Goal: Task Accomplishment & Management: Complete application form

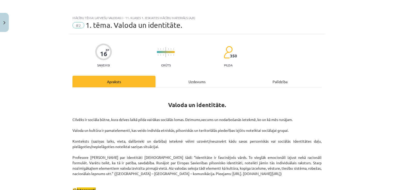
scroll to position [1082, 0]
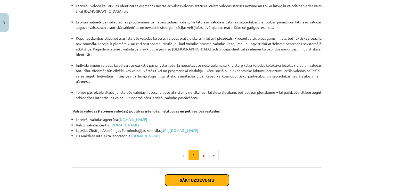
click at [191, 175] on button "Sākt uzdevumu" at bounding box center [197, 180] width 64 height 11
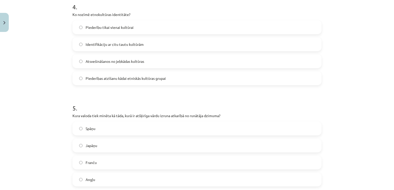
scroll to position [468, 0]
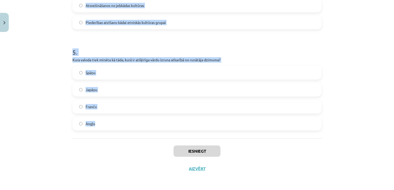
drag, startPoint x: 69, startPoint y: 110, endPoint x: 145, endPoint y: 125, distance: 77.9
drag, startPoint x: 145, startPoint y: 125, endPoint x: 133, endPoint y: 59, distance: 67.4
copy form "Kas tiek uzskatīts par būtisku latviešu valodas identitātes elementu? Tās grama…"
click at [51, 34] on div "Mācību tēma: Latviešu valodas i - 11. klases 1. ieskaites mācību materiāls (a,b…" at bounding box center [197, 95] width 394 height 190
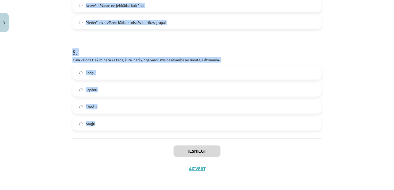
drag, startPoint x: 52, startPoint y: 60, endPoint x: 80, endPoint y: 61, distance: 28.4
click at [51, 59] on div "Mācību tēma: Latviešu valodas i - 11. klases 1. ieskaites mācību materiāls (a,b…" at bounding box center [197, 95] width 394 height 190
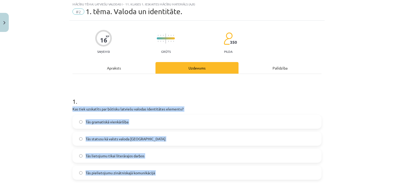
scroll to position [0, 0]
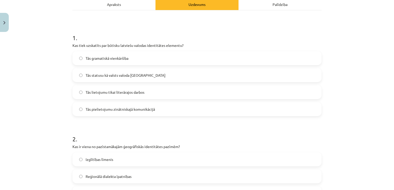
click at [115, 71] on label "Tās statusu kā valsts valoda Latvijā" at bounding box center [197, 75] width 248 height 13
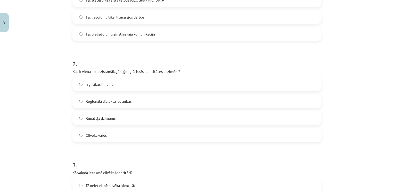
scroll to position [155, 0]
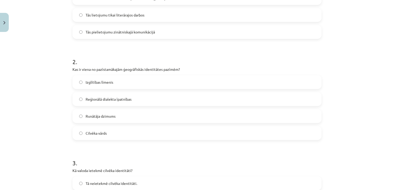
click at [117, 97] on span "Reģionālā dialekta īpatnības" at bounding box center [109, 99] width 46 height 5
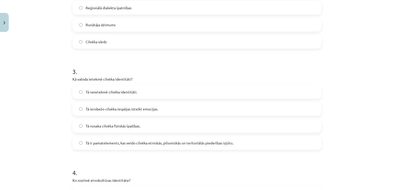
scroll to position [283, 0]
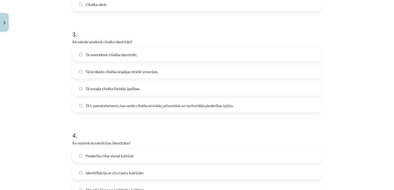
click at [123, 108] on span "Tā ir pamatelements, kas veido cilvēka etniskās, pilsoniskās un teritoriālās pi…" at bounding box center [160, 105] width 148 height 5
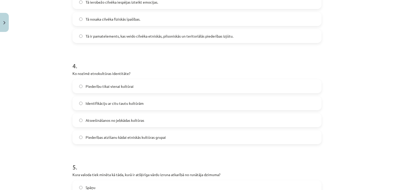
scroll to position [361, 0]
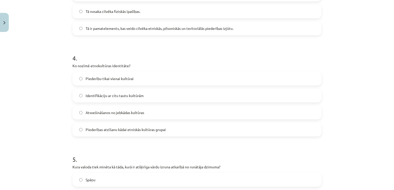
click at [128, 130] on span "Piederības atzīšanu kādai etniskās kultūras grupai" at bounding box center [126, 129] width 80 height 5
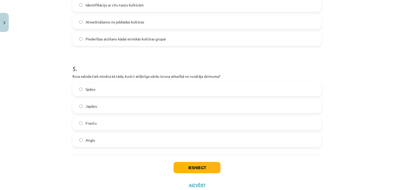
scroll to position [464, 0]
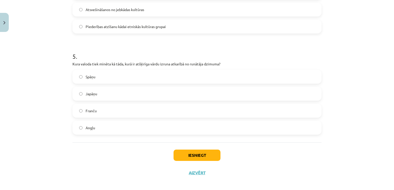
drag, startPoint x: 114, startPoint y: 112, endPoint x: 114, endPoint y: 115, distance: 3.4
click at [114, 113] on label "Franču" at bounding box center [197, 110] width 248 height 13
click at [187, 152] on button "Iesniegt" at bounding box center [196, 155] width 47 height 11
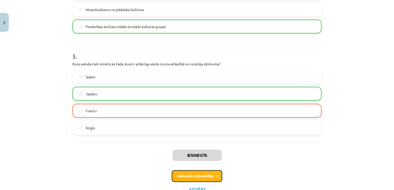
click at [211, 178] on button "Nākamā nodarbība" at bounding box center [197, 176] width 51 height 12
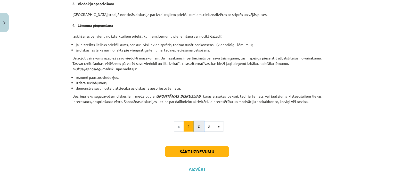
click at [196, 126] on button "2" at bounding box center [199, 126] width 10 height 10
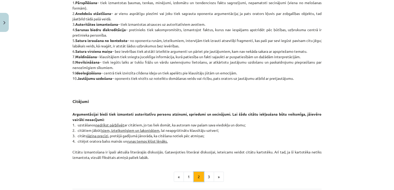
scroll to position [412, 0]
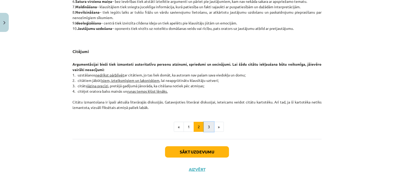
click at [206, 126] on button "3" at bounding box center [209, 127] width 10 height 10
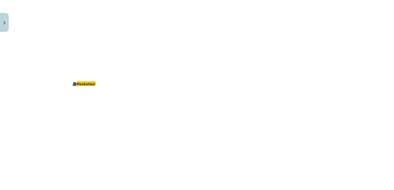
scroll to position [905, 0]
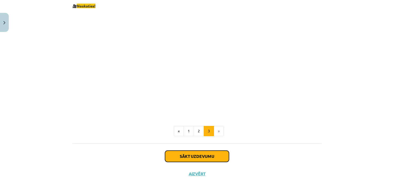
click at [208, 151] on button "Sākt uzdevumu" at bounding box center [197, 156] width 64 height 11
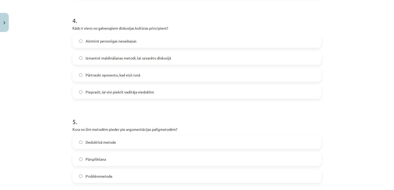
scroll to position [468, 0]
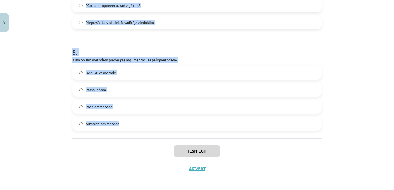
drag, startPoint x: 68, startPoint y: 109, endPoint x: 134, endPoint y: 124, distance: 67.4
drag, startPoint x: 134, startPoint y: 124, endPoint x: 113, endPoint y: 59, distance: 68.1
copy form "Kāds ir diskusijas vadītāja uzdevums? Pārliecināt citus pieņemt savu viedokli N…"
click at [100, 45] on h1 "5 ." at bounding box center [196, 48] width 249 height 16
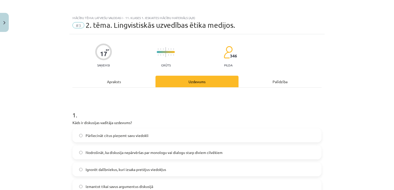
scroll to position [77, 0]
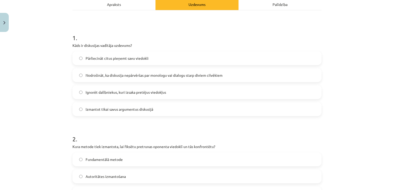
click at [135, 71] on label "Nodrošināt, ka diskusija nepārvēršas par monologu vai dialogu starp diviem cilv…" at bounding box center [197, 75] width 248 height 13
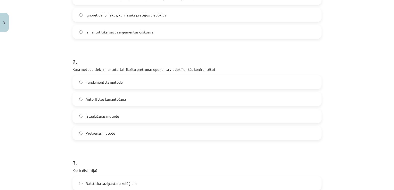
scroll to position [180, 0]
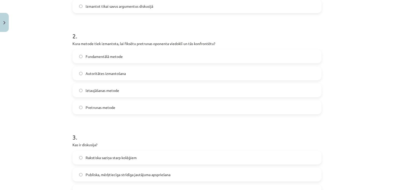
click at [94, 107] on span "Pretrunas metode" at bounding box center [101, 107] width 30 height 5
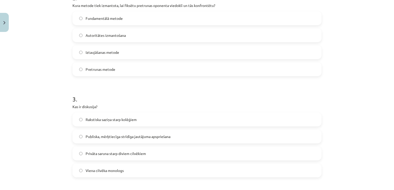
scroll to position [258, 0]
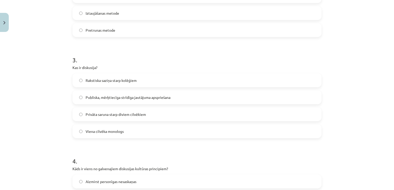
click at [103, 97] on span "Publiska, mērķtiecīga strīdīga jautājuma apspriešana" at bounding box center [128, 97] width 85 height 5
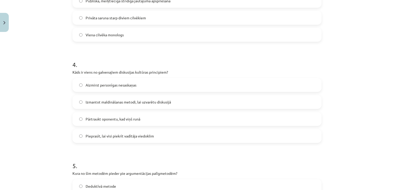
scroll to position [386, 0]
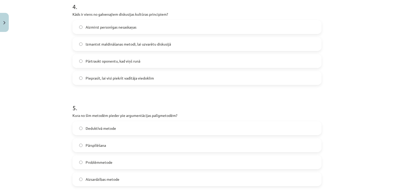
click at [104, 64] on label "Pārtraukt oponentu, kad viņš runā" at bounding box center [197, 61] width 248 height 13
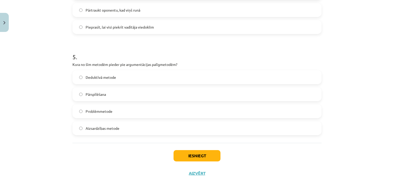
scroll to position [464, 0]
click at [107, 92] on label "Pārspīlēšana" at bounding box center [197, 93] width 248 height 13
click at [194, 153] on button "Iesniegt" at bounding box center [196, 155] width 47 height 11
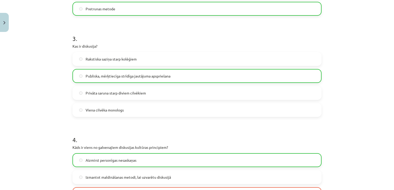
scroll to position [278, 0]
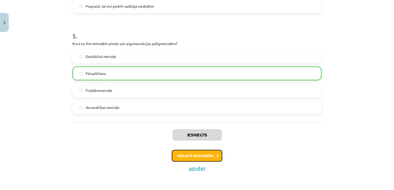
click at [198, 156] on button "Nākamā nodarbība" at bounding box center [197, 156] width 51 height 12
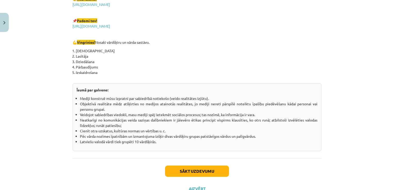
scroll to position [910, 0]
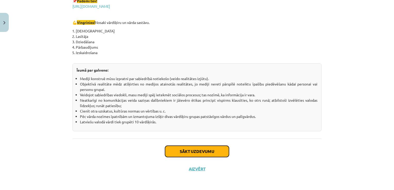
click at [185, 150] on button "Sākt uzdevumu" at bounding box center [197, 151] width 64 height 11
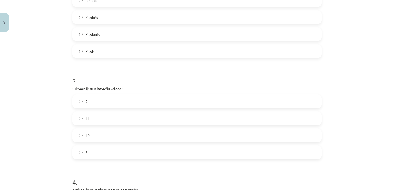
scroll to position [468, 0]
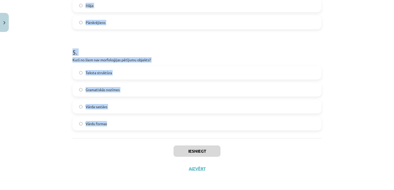
drag, startPoint x: 70, startPoint y: 107, endPoint x: 229, endPoint y: 117, distance: 159.5
copy form "Kas ir vārddarināšanas līdzeklis, kas pievienojas vārda saknei un veido jaunu v…"
drag, startPoint x: 62, startPoint y: 8, endPoint x: 64, endPoint y: 1, distance: 7.5
click at [61, 7] on div "Mācību tēma: Latviešu valodas i - 11. klases 1. ieskaites mācību materiāls (a,b…" at bounding box center [197, 95] width 394 height 190
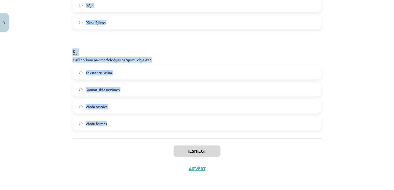
click at [43, 26] on div "Mācību tēma: Latviešu valodas i - 11. klases 1. ieskaites mācību materiāls (a,b…" at bounding box center [197, 95] width 394 height 190
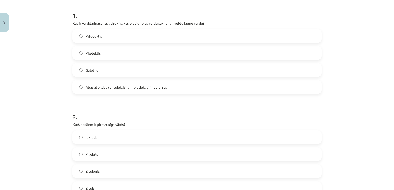
scroll to position [103, 0]
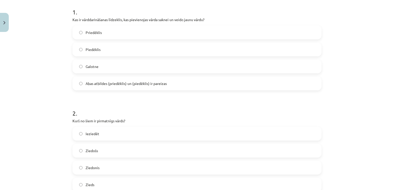
click at [110, 88] on label "Abas atbildes (priedēklis) un (piedēklis) ir pareizas" at bounding box center [197, 83] width 248 height 13
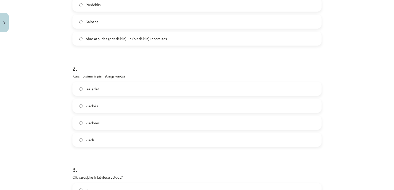
scroll to position [180, 0]
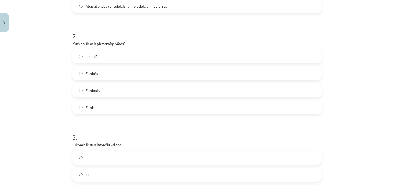
click at [90, 107] on span "Zieds" at bounding box center [90, 107] width 9 height 5
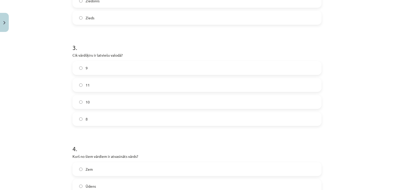
scroll to position [283, 0]
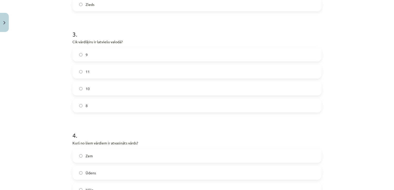
click at [92, 91] on label "10" at bounding box center [197, 88] width 248 height 13
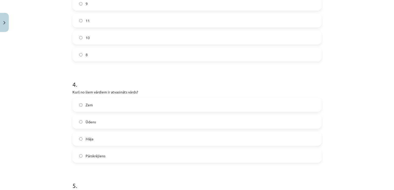
scroll to position [361, 0]
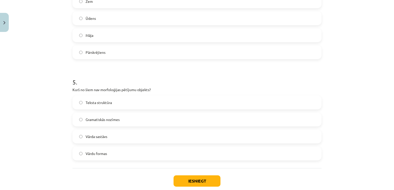
click at [101, 55] on label "Pārskrējiens" at bounding box center [197, 52] width 248 height 13
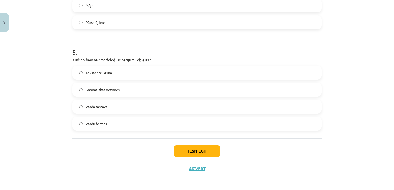
click at [103, 73] on span "Teksta struktūra" at bounding box center [99, 72] width 26 height 5
click at [188, 153] on button "Iesniegt" at bounding box center [196, 151] width 47 height 11
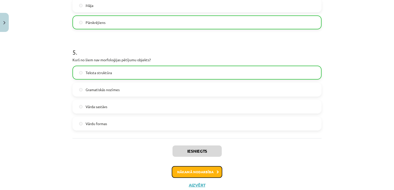
click at [203, 174] on button "Nākamā nodarbība" at bounding box center [197, 172] width 51 height 12
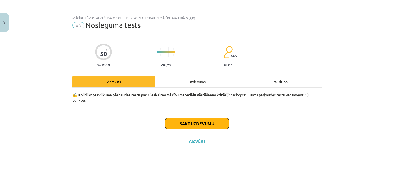
click at [207, 127] on button "Sākt uzdevumu" at bounding box center [197, 123] width 64 height 11
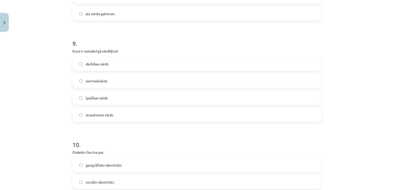
scroll to position [894, 0]
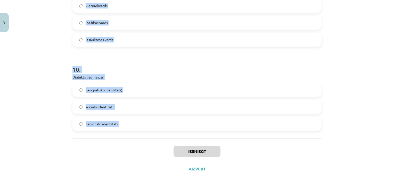
drag, startPoint x: 70, startPoint y: 120, endPoint x: 213, endPoint y: 130, distance: 144.1
copy form "Teksts rakstīts pareizā literārā valodā Viltus Patiesa 2 . “Jaunieši mūsdienās …"
click at [48, 58] on div "Mācību tēma: Latviešu valodas i - 11. klases 1. ieskaites mācību materiāls (a,b…" at bounding box center [197, 95] width 394 height 190
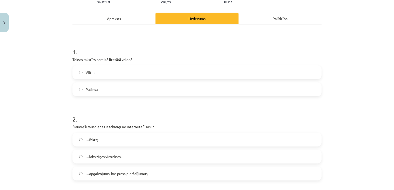
scroll to position [18, 0]
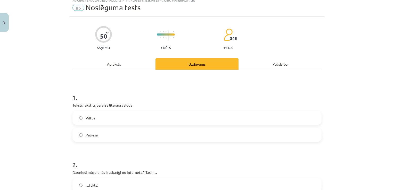
click at [101, 134] on label "Patiesa" at bounding box center [197, 135] width 248 height 13
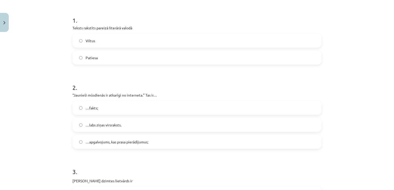
scroll to position [172, 0]
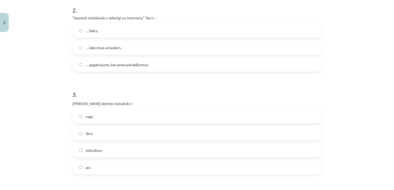
click at [121, 65] on span "…apgalvojums, kas prasa pierādījumus;" at bounding box center [117, 64] width 63 height 5
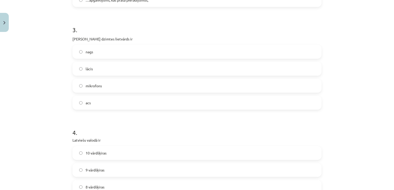
scroll to position [249, 0]
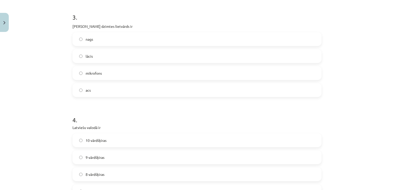
click at [95, 95] on label "acs" at bounding box center [197, 90] width 248 height 13
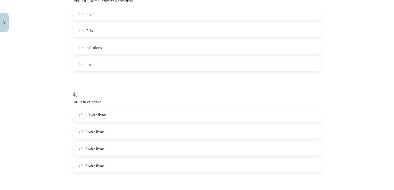
click at [90, 129] on span "9 vārdšķiras" at bounding box center [95, 131] width 19 height 5
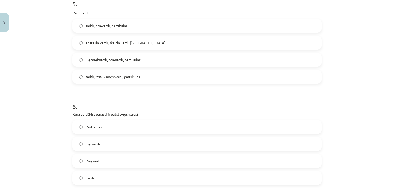
scroll to position [481, 0]
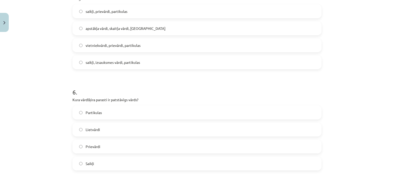
click at [93, 63] on span "saikļi, izsauksmes vārdi, partikulas" at bounding box center [113, 62] width 54 height 5
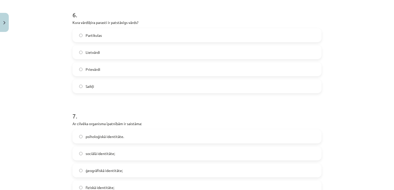
scroll to position [456, 0]
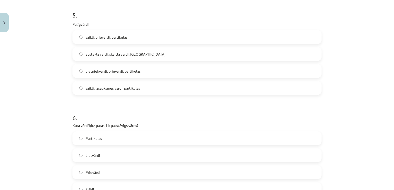
click at [102, 38] on span "saikļi, prievārdi, partikulas" at bounding box center [107, 37] width 42 height 5
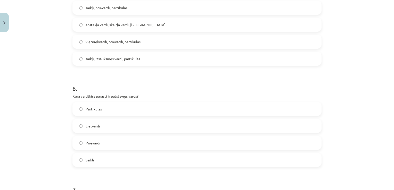
scroll to position [507, 0]
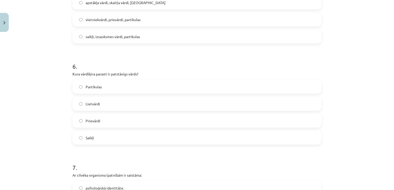
drag, startPoint x: 104, startPoint y: 103, endPoint x: 155, endPoint y: 123, distance: 55.0
click at [104, 103] on label "Lietvārdi" at bounding box center [197, 103] width 248 height 13
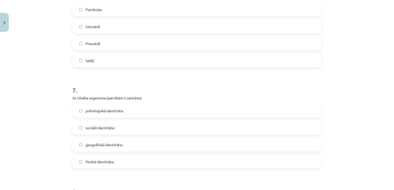
scroll to position [610, 0]
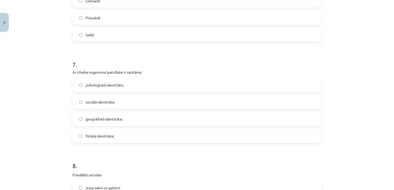
drag, startPoint x: 130, startPoint y: 107, endPoint x: 132, endPoint y: 111, distance: 3.9
click at [130, 107] on label "sociālā identitāte;" at bounding box center [197, 102] width 248 height 13
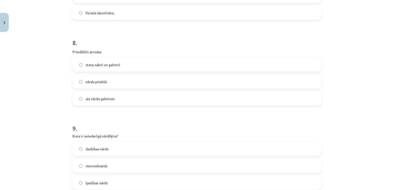
scroll to position [765, 0]
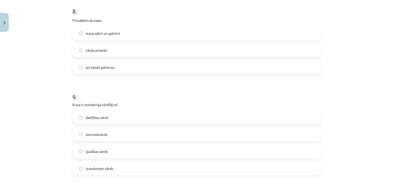
click at [104, 52] on span "vārda priekšā" at bounding box center [96, 50] width 21 height 5
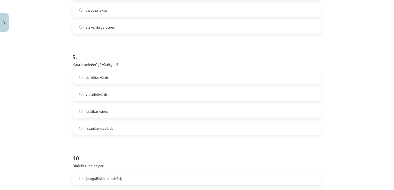
scroll to position [842, 0]
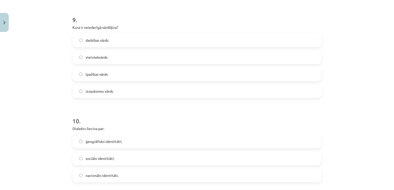
click at [104, 72] on span "īpašības vārds" at bounding box center [97, 74] width 22 height 5
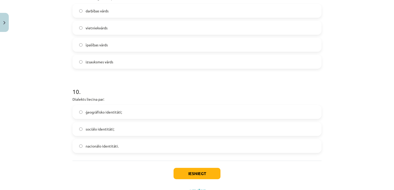
scroll to position [894, 0]
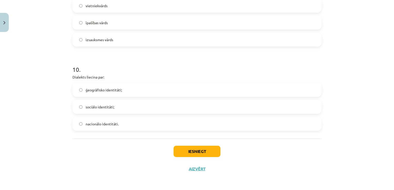
click at [114, 92] on label "ģeogrāfisko identitāti;" at bounding box center [197, 89] width 248 height 13
click at [201, 149] on button "Iesniegt" at bounding box center [196, 151] width 47 height 11
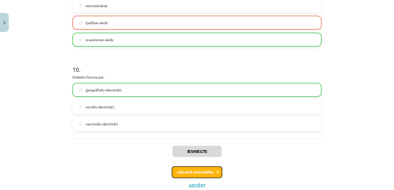
click at [198, 172] on button "Nākamā nodarbība" at bounding box center [197, 172] width 51 height 12
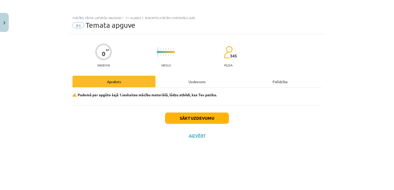
scroll to position [0, 0]
click at [197, 117] on button "Sākt uzdevumu" at bounding box center [197, 118] width 64 height 11
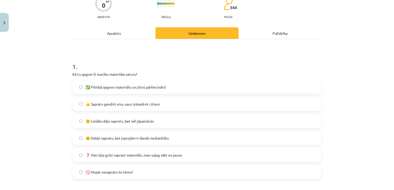
scroll to position [52, 0]
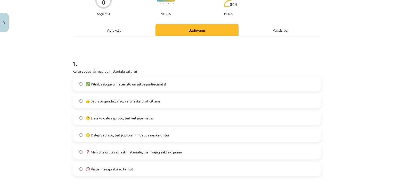
click at [81, 98] on label "👍 Sapratu gandrīz visu, varu izskaidrot citiem" at bounding box center [197, 101] width 248 height 13
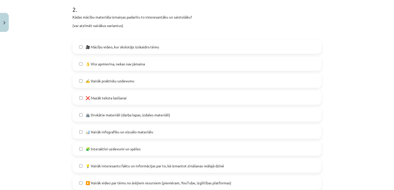
scroll to position [232, 0]
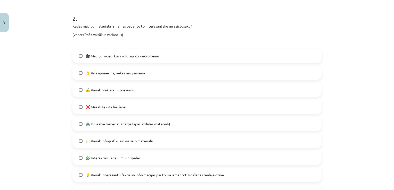
click at [100, 58] on span "🎥 Mācību video, kur skolotājs izskaidro tēmu" at bounding box center [122, 55] width 73 height 5
click at [103, 77] on label "👌 Viss apmierina, nekas nav jāmaina" at bounding box center [197, 72] width 248 height 13
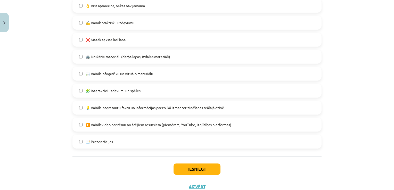
scroll to position [291, 0]
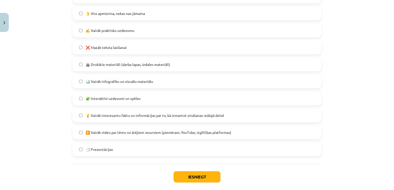
click at [113, 77] on label "📊 Vairāk infografiku un vizuālo materiālu" at bounding box center [197, 81] width 248 height 13
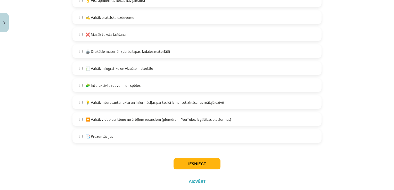
scroll to position [317, 0]
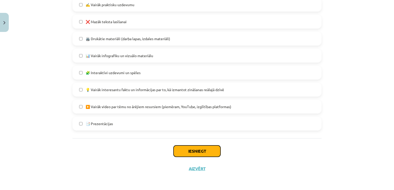
click at [212, 149] on button "Iesniegt" at bounding box center [196, 151] width 47 height 11
click at [150, 127] on label "📑 Prezentācijas" at bounding box center [197, 123] width 248 height 13
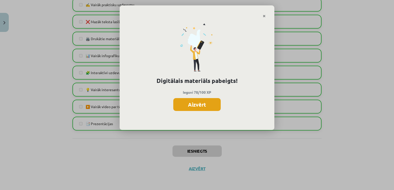
click at [217, 103] on button "Aizvērt" at bounding box center [196, 104] width 47 height 13
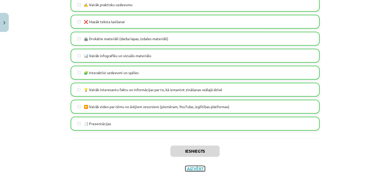
click at [193, 170] on button "Aizvērt" at bounding box center [195, 168] width 20 height 5
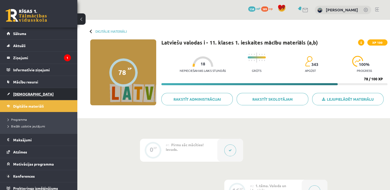
click at [23, 91] on link "[DEMOGRAPHIC_DATA]" at bounding box center [39, 94] width 64 height 12
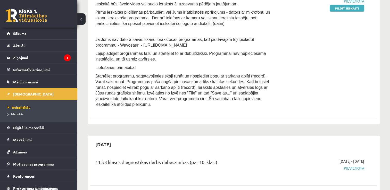
scroll to position [77, 0]
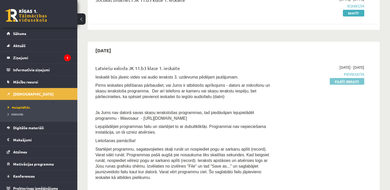
click at [335, 80] on link "Pildīt ieskaiti" at bounding box center [347, 81] width 35 height 7
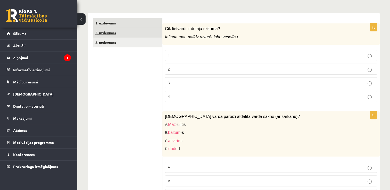
click at [111, 28] on link "2. uzdevums" at bounding box center [127, 33] width 69 height 10
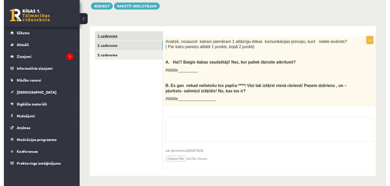
scroll to position [135, 0]
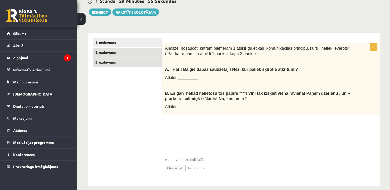
click at [110, 57] on link "3. uzdevums" at bounding box center [127, 62] width 69 height 10
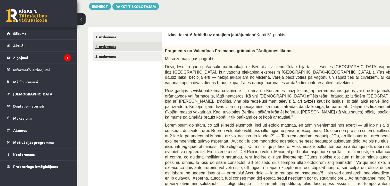
click at [133, 47] on link "2. uzdevums" at bounding box center [127, 47] width 69 height 10
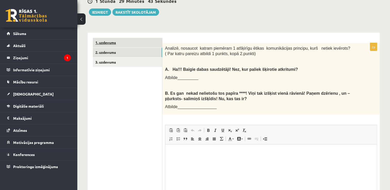
scroll to position [0, 0]
click at [106, 38] on link "1. uzdevums" at bounding box center [127, 43] width 69 height 10
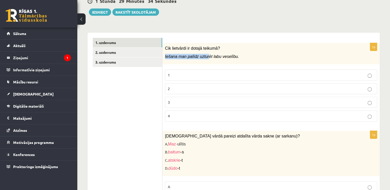
drag, startPoint x: 167, startPoint y: 51, endPoint x: 205, endPoint y: 51, distance: 38.4
click at [205, 51] on div "Cik lietvārdi ir dotajā teikumā? Iešana man palīdz uzturēt labu veselību." at bounding box center [270, 53] width 217 height 21
click at [268, 46] on p "Cik lietvārdi ir dotajā teikumā?" at bounding box center [258, 48] width 186 height 5
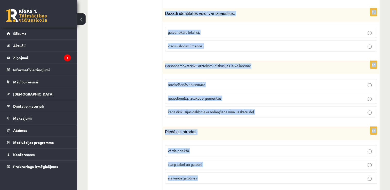
scroll to position [2472, 0]
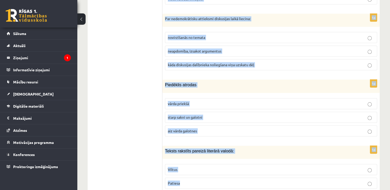
drag, startPoint x: 166, startPoint y: 48, endPoint x: 231, endPoint y: 178, distance: 145.2
copy form "Lor ipsumdolo si ametco adipisc? Elitse doe tempor incidid utla etdolore. 7 2 3…"
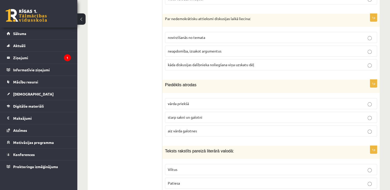
drag, startPoint x: 131, startPoint y: 50, endPoint x: 128, endPoint y: 22, distance: 28.3
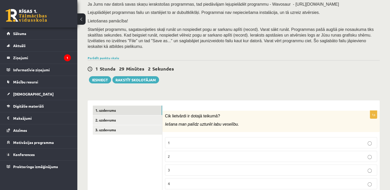
scroll to position [153, 0]
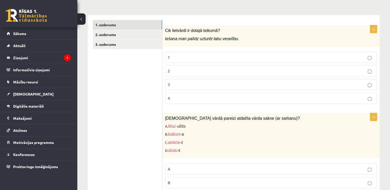
click at [183, 79] on label "3" at bounding box center [271, 84] width 212 height 11
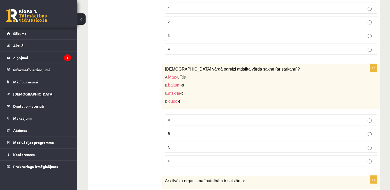
scroll to position [204, 0]
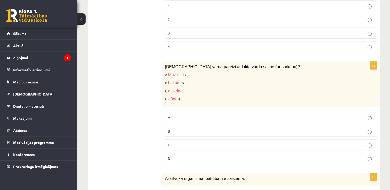
click at [180, 115] on p "A" at bounding box center [271, 117] width 206 height 5
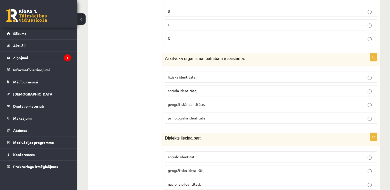
scroll to position [333, 0]
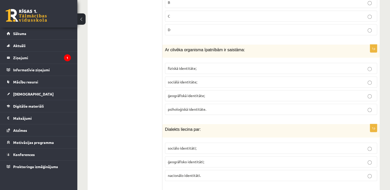
click at [189, 80] on span "sociālā identitāte;" at bounding box center [182, 82] width 29 height 5
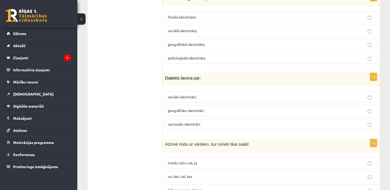
scroll to position [385, 0]
click at [191, 108] on span "ģeogrāfisko identitāti;" at bounding box center [186, 110] width 36 height 5
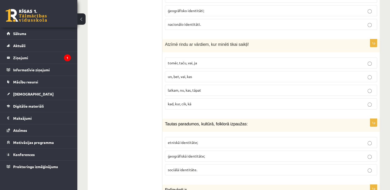
scroll to position [462, 0]
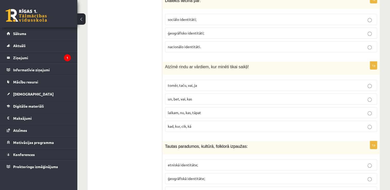
click at [181, 83] on p "tomēr, taču, vai, ja" at bounding box center [271, 85] width 206 height 5
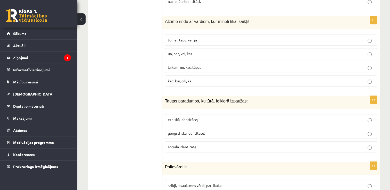
scroll to position [539, 0]
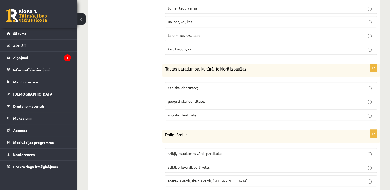
click at [198, 99] on span "ģeogrāfiskā identitāte;" at bounding box center [186, 101] width 37 height 5
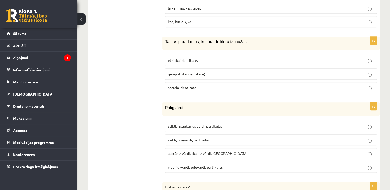
scroll to position [591, 0]
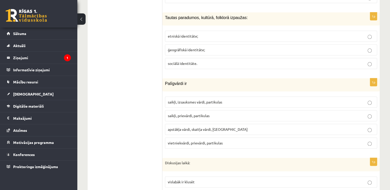
click at [184, 113] on span "saikļi, prievārdi, partikulas" at bounding box center [189, 115] width 42 height 5
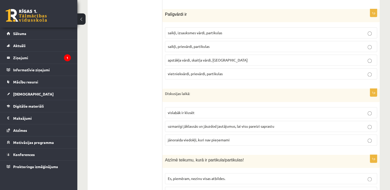
scroll to position [694, 0]
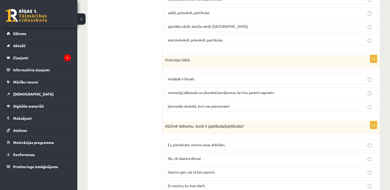
click at [188, 104] on span "jānoraida viedokļi, kuri nav pieņemami" at bounding box center [199, 106] width 62 height 5
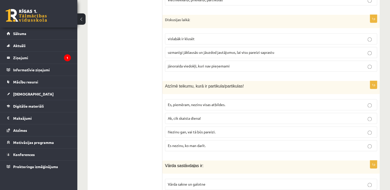
scroll to position [745, 0]
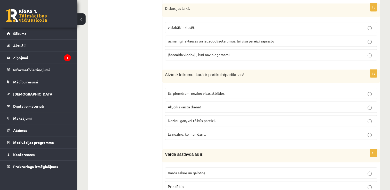
click at [224, 39] on span "uzmanīgi jāklausās un jāuzdod jautājumus, lai visu pareizi saprastu" at bounding box center [221, 41] width 106 height 5
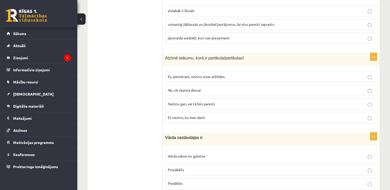
scroll to position [771, 0]
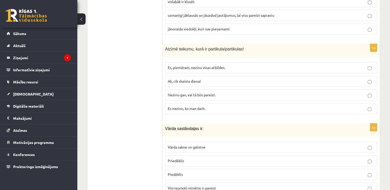
click at [203, 92] on p "Nezinu gan, vai tā būs pareizi." at bounding box center [271, 94] width 206 height 5
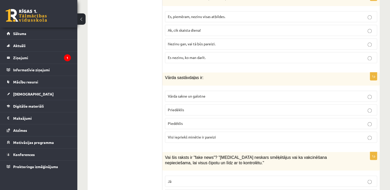
scroll to position [823, 0]
click at [200, 134] on span "Visi iepriekš minētie ir pareizi" at bounding box center [192, 136] width 48 height 5
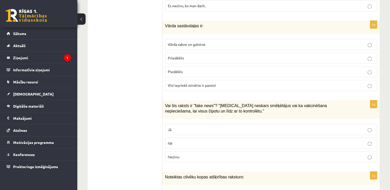
scroll to position [874, 0]
click at [197, 127] on p "Jā" at bounding box center [271, 129] width 206 height 5
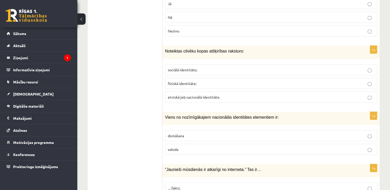
scroll to position [1003, 0]
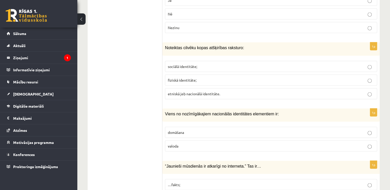
click at [198, 91] on span "etniskā jeb nacionālā identitāte." at bounding box center [194, 93] width 52 height 5
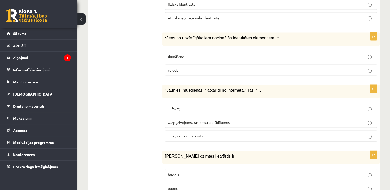
scroll to position [1080, 0]
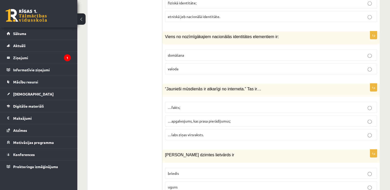
click at [170, 63] on label "valoda" at bounding box center [271, 68] width 212 height 11
click at [187, 119] on p "…apgalvojums, kas prasa pierādījumus;" at bounding box center [271, 121] width 206 height 5
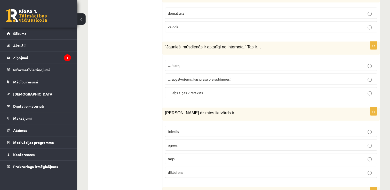
scroll to position [1132, 0]
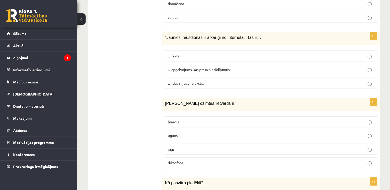
click at [194, 119] on p "briedis" at bounding box center [271, 121] width 206 height 5
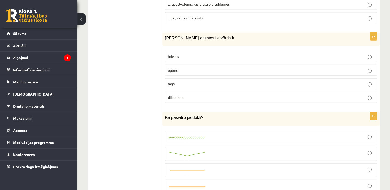
scroll to position [1209, 0]
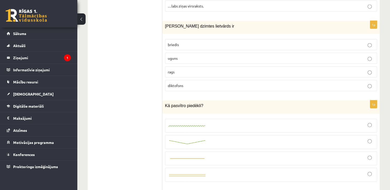
click at [181, 53] on label "uguns" at bounding box center [271, 58] width 212 height 11
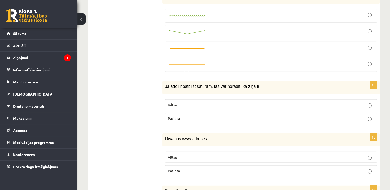
scroll to position [1338, 0]
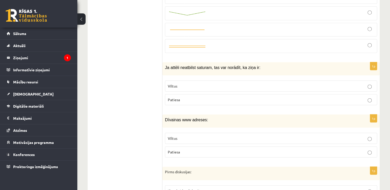
click at [184, 81] on label "Viltus" at bounding box center [271, 86] width 212 height 11
click at [196, 149] on p "Patiesa" at bounding box center [271, 151] width 206 height 5
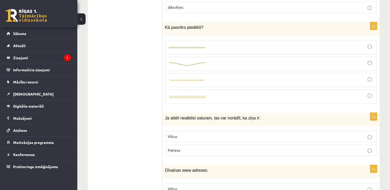
scroll to position [1286, 0]
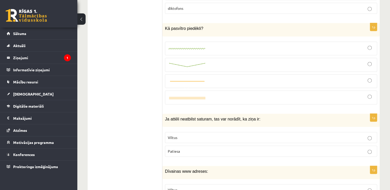
click at [364, 45] on div at bounding box center [271, 49] width 206 height 8
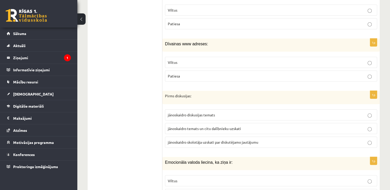
scroll to position [1467, 0]
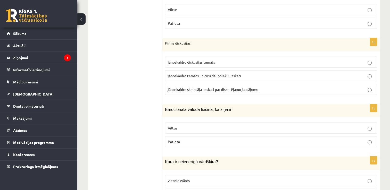
click at [177, 57] on label "jānoskaidro diskusijas temats" at bounding box center [271, 62] width 212 height 11
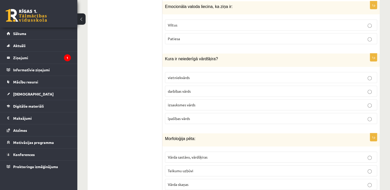
scroll to position [1518, 0]
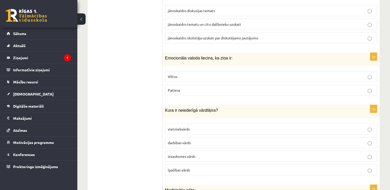
click at [182, 88] on p "Patiesa" at bounding box center [271, 90] width 206 height 5
click at [174, 137] on label "darbības vārds" at bounding box center [271, 142] width 212 height 11
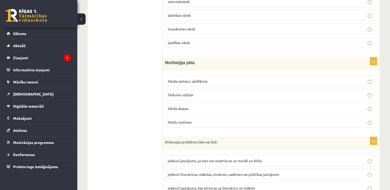
scroll to position [1647, 0]
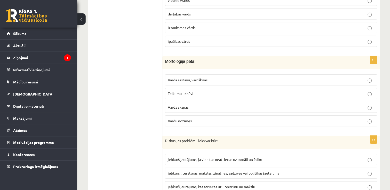
click at [187, 78] on span "Vārda sastāvu, vārdšķiras" at bounding box center [188, 80] width 40 height 5
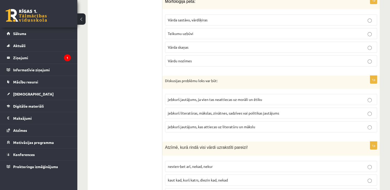
scroll to position [1699, 0]
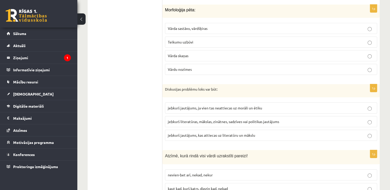
click at [226, 119] on span "jebkurš literatūras, mākslas, zinātnes, sadzīves vai politikas jautājums" at bounding box center [223, 121] width 111 height 5
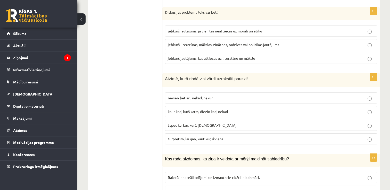
scroll to position [1776, 0]
click at [196, 133] on label "turpretīm, lai gan, kaut kur, ikviens" at bounding box center [271, 138] width 212 height 11
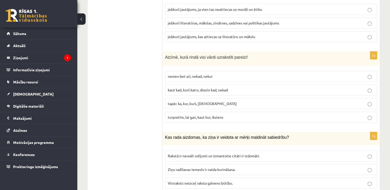
scroll to position [1828, 0]
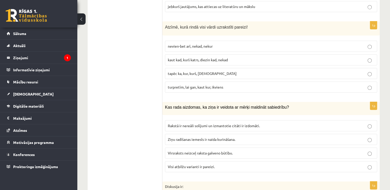
click at [207, 164] on span "Visi atbilžu varianti ir pareizi." at bounding box center [191, 166] width 47 height 5
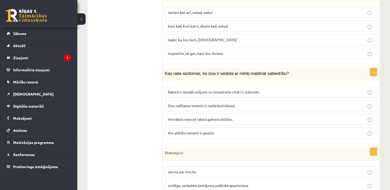
scroll to position [1905, 0]
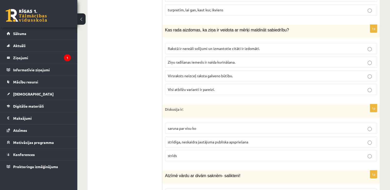
click at [179, 126] on span "saruna par visu ko" at bounding box center [182, 128] width 28 height 5
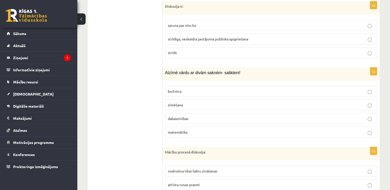
scroll to position [1982, 0]
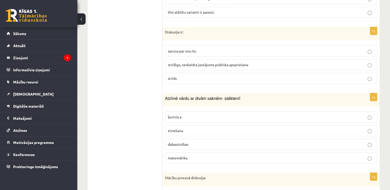
click at [176, 62] on span "strīdīga, neskaidra jautājuma publiska apspriešana" at bounding box center [208, 64] width 80 height 5
click at [194, 142] on p "dabaszinības" at bounding box center [271, 144] width 206 height 5
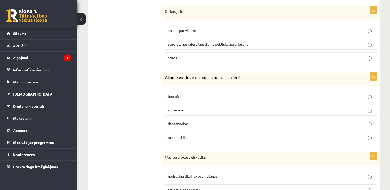
scroll to position [2034, 0]
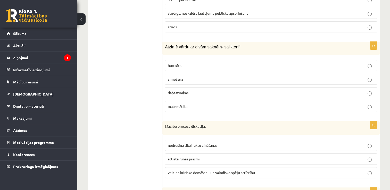
drag, startPoint x: 181, startPoint y: 158, endPoint x: 182, endPoint y: 149, distance: 9.0
click at [182, 170] on span "veicina kritisko domāšanu un valodisko spēju attīstību" at bounding box center [211, 172] width 87 height 5
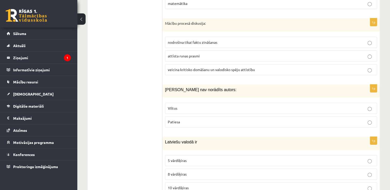
click at [181, 103] on label "Viltus" at bounding box center [271, 108] width 212 height 11
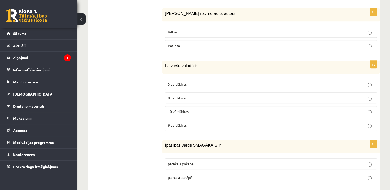
scroll to position [2214, 0]
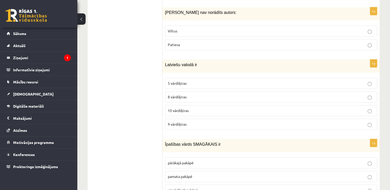
click at [184, 105] on label "10 vārdšķiras" at bounding box center [271, 110] width 212 height 11
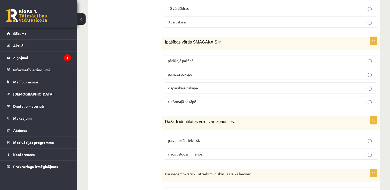
scroll to position [2317, 0]
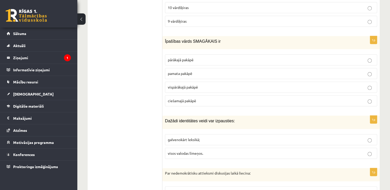
click at [188, 85] on span "vispārākajā pakāpē" at bounding box center [183, 87] width 30 height 5
drag, startPoint x: 178, startPoint y: 124, endPoint x: 172, endPoint y: 120, distance: 7.6
click at [172, 137] on p "galvenokārt leksikā;" at bounding box center [271, 139] width 206 height 5
drag, startPoint x: 224, startPoint y: 124, endPoint x: 209, endPoint y: 125, distance: 14.7
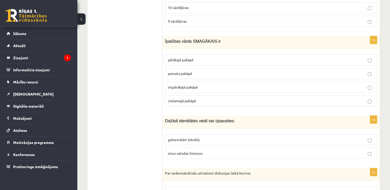
click at [223, 134] on label "galvenokārt leksikā;" at bounding box center [271, 139] width 212 height 11
click at [182, 134] on label "galvenokārt leksikā;" at bounding box center [271, 139] width 212 height 11
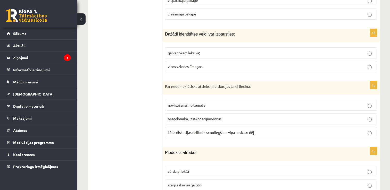
scroll to position [2420, 0]
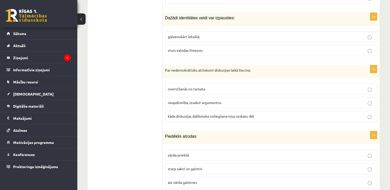
click at [175, 114] on span "kāda diskusijas dalībnieka noliegšana viņa uzskatu dēļ" at bounding box center [211, 116] width 86 height 5
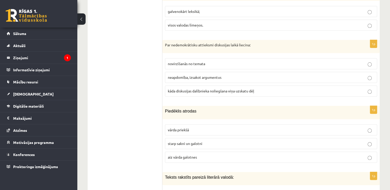
scroll to position [2472, 0]
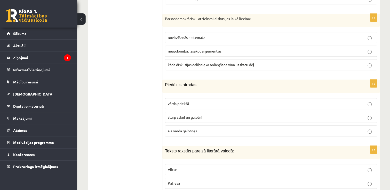
click at [190, 128] on p "aiz vārda galotnes" at bounding box center [271, 130] width 206 height 5
click at [193, 167] on p "Viltus" at bounding box center [271, 169] width 206 height 5
click at [212, 181] on p "Patiesa" at bounding box center [271, 183] width 206 height 5
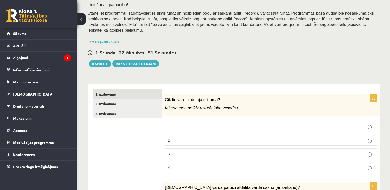
scroll to position [103, 0]
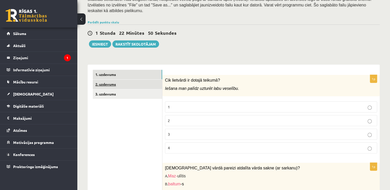
click at [116, 83] on link "2. uzdevums" at bounding box center [127, 85] width 69 height 10
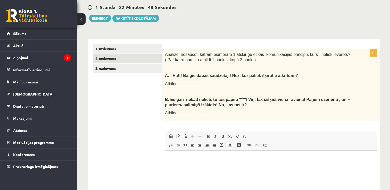
scroll to position [0, 0]
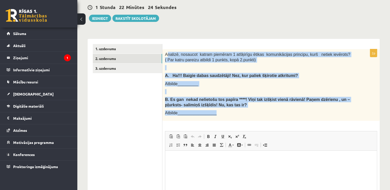
drag, startPoint x: 167, startPoint y: 48, endPoint x: 233, endPoint y: 105, distance: 87.2
click at [233, 105] on div "Analizē, nosaucot katram piemēram 1 atšķirīgu ētikas komunikācijas principu, ku…" at bounding box center [270, 85] width 217 height 72
click at [171, 18] on div "Latviešu valoda JK 11.b3 klase 1. [PERSON_NAME] (11.b3 JK) Ieskaitē būs jāveic …" at bounding box center [233, 72] width 313 height 363
click at [169, 44] on form "2p Analizē, nosaucot katram piemēram 1 atšķirīgu ētikas komunikācijas principu,…" at bounding box center [270, 141] width 207 height 194
drag, startPoint x: 164, startPoint y: 47, endPoint x: 214, endPoint y: 113, distance: 82.9
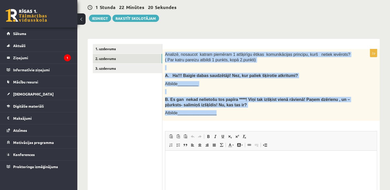
click at [214, 113] on div "Analizē, nosaucot katram piemēram 1 atšķirīgu ētikas komunikācijas principu, ku…" at bounding box center [270, 85] width 217 height 72
drag, startPoint x: 214, startPoint y: 113, endPoint x: 203, endPoint y: 96, distance: 21.0
copy div "Analizē, nosaucot katram piemēram 1 atšķirīgu ētikas komunikācijas principu, ku…"
click at [204, 34] on div "**********" at bounding box center [234, 139] width 292 height 210
click at [215, 111] on div "Analizē, nosaucot katram piemēram 1 atšķirīgu ētikas komunikācijas principu, ku…" at bounding box center [270, 85] width 217 height 72
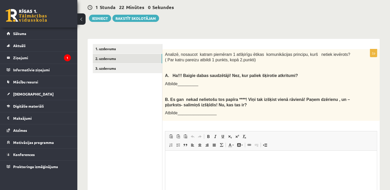
click at [282, 117] on div "2p Analizē, nosaucot katram piemēram 1 atšķirīgu ētikas komunikācijas principu,…" at bounding box center [270, 143] width 217 height 189
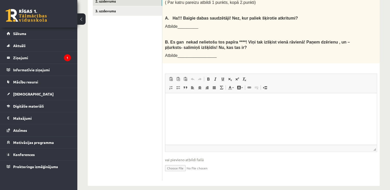
scroll to position [187, 0]
click at [197, 99] on p "Rich Text Editor, wiswyg-editor-user-answer-47433860311480" at bounding box center [270, 100] width 201 height 5
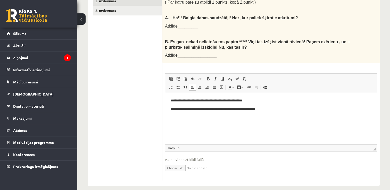
click at [251, 111] on p "**********" at bounding box center [270, 109] width 201 height 5
drag, startPoint x: 253, startPoint y: 110, endPoint x: 238, endPoint y: 110, distance: 15.0
click at [238, 110] on p "**********" at bounding box center [270, 109] width 201 height 5
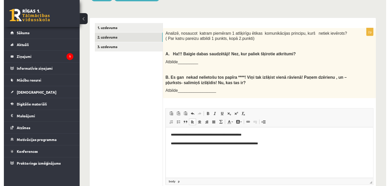
scroll to position [109, 0]
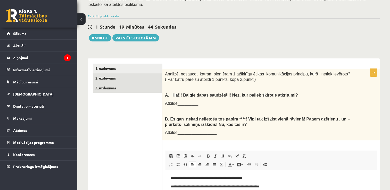
click at [119, 83] on link "3. uzdevums" at bounding box center [127, 88] width 69 height 10
click at [116, 83] on link "3. uzdevums" at bounding box center [127, 88] width 69 height 10
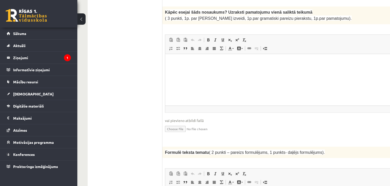
scroll to position [357, 0]
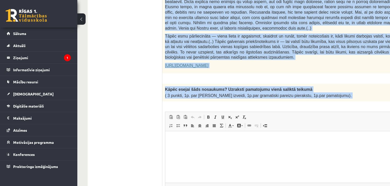
drag, startPoint x: 166, startPoint y: 35, endPoint x: 327, endPoint y: 91, distance: 170.6
copy form "Loremi dolors! Ametcon ad elitsedd eiusmodtemp! Inci 98 utlabo 7e Doloremag al …"
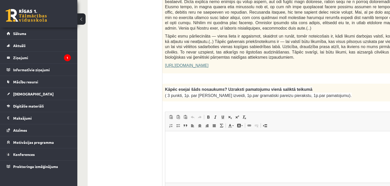
drag, startPoint x: 128, startPoint y: 43, endPoint x: 121, endPoint y: 31, distance: 14.0
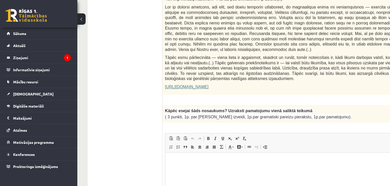
scroll to position [335, 0]
drag, startPoint x: 357, startPoint y: 72, endPoint x: 332, endPoint y: 78, distance: 25.6
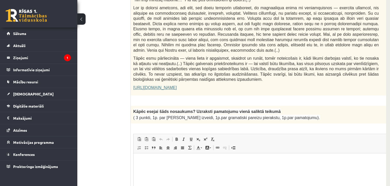
drag, startPoint x: 292, startPoint y: 187, endPoint x: 188, endPoint y: 42, distance: 177.9
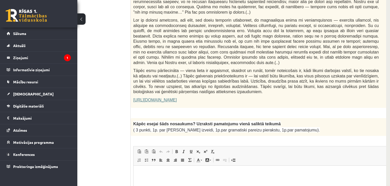
scroll to position [335, 32]
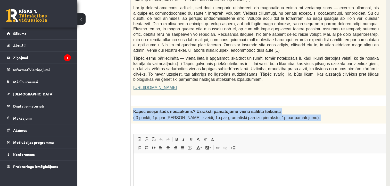
drag, startPoint x: 132, startPoint y: 100, endPoint x: 324, endPoint y: 115, distance: 192.9
click at [324, 115] on div "3p Kāpēc esejai šāds nosaukums? Uzraksti pamatojumu vienā saliktā teikumā ( 3 p…" at bounding box center [269, 173] width 276 height 135
copy div "Kāpēc esejai šāds nosaukums? Uzraksti pamatojumu vienā saliktā teikumā ( 3 punk…"
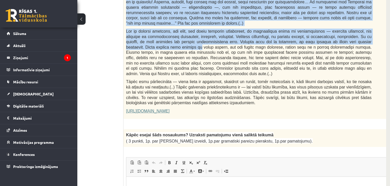
scroll to position [312, 38]
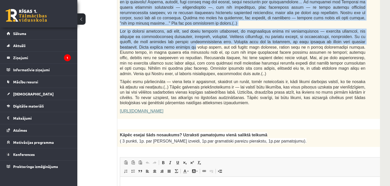
drag, startPoint x: 134, startPoint y: 28, endPoint x: 391, endPoint y: 94, distance: 265.2
drag, startPoint x: 226, startPoint y: 66, endPoint x: 208, endPoint y: 76, distance: 20.7
copy div "Loremipsu do Sitametcon Adipiscin elitsedd "Eiusmodte incidi" Utla etdolorema a…"
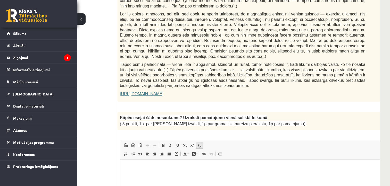
scroll to position [363, 38]
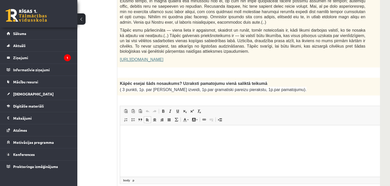
click at [217, 136] on html at bounding box center [255, 133] width 271 height 16
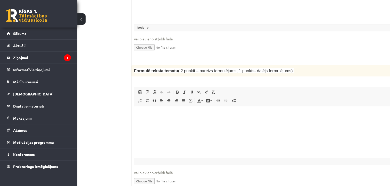
scroll to position [486, 24]
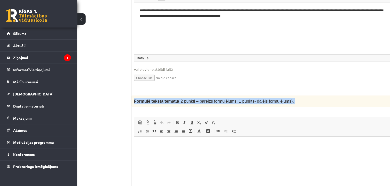
drag, startPoint x: 133, startPoint y: 87, endPoint x: 272, endPoint y: 96, distance: 139.7
click at [272, 96] on div "2p Formulē teksta tematu ( 2 punkti – pareizs formulējums, 1 punkts- daļējs for…" at bounding box center [269, 160] width 276 height 129
drag, startPoint x: 272, startPoint y: 96, endPoint x: 264, endPoint y: 89, distance: 11.2
copy div "Formulē teksta tematu ( 2 punkti – pareizs formulējums, 1 punkts- daļējs formul…"
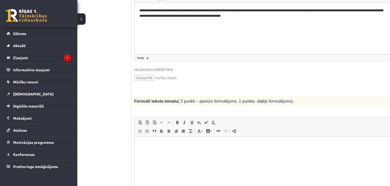
drag, startPoint x: 251, startPoint y: 57, endPoint x: 226, endPoint y: 42, distance: 29.8
click at [248, 67] on span "vai pievieno atbildi failā" at bounding box center [269, 69] width 271 height 5
click at [215, 150] on html at bounding box center [269, 145] width 271 height 16
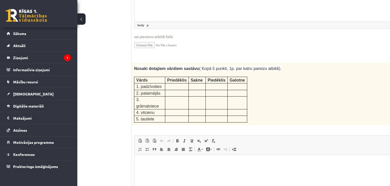
scroll to position [640, 24]
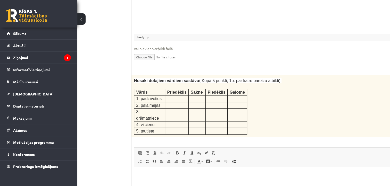
drag, startPoint x: 129, startPoint y: 66, endPoint x: 280, endPoint y: 105, distance: 155.6
drag, startPoint x: 280, startPoint y: 105, endPoint x: 299, endPoint y: 85, distance: 28.1
click at [299, 85] on div "Nosaki dotajiem vārdiem sastāvu ( Kopā 5 punkti, 1p. par katru pareizu atbildi)…" at bounding box center [269, 106] width 276 height 62
click at [282, 78] on div "Nosaki dotajiem vārdiem sastāvu ( Kopā 5 punkti, 1p. par katru pareizu atbildi)…" at bounding box center [269, 106] width 276 height 62
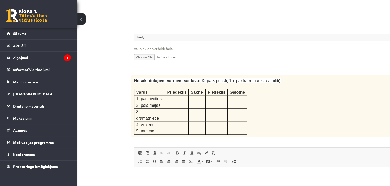
drag, startPoint x: 259, startPoint y: 60, endPoint x: 222, endPoint y: 58, distance: 37.9
drag, startPoint x: 123, startPoint y: 57, endPoint x: 129, endPoint y: 66, distance: 10.3
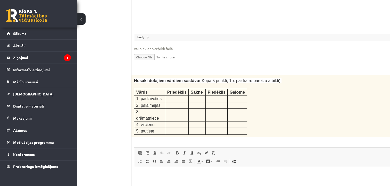
click at [313, 91] on div "Nosaki dotajiem vārdiem sastāvu ( Kopā 5 punkti, 1p. par katru pareizu atbildi)…" at bounding box center [269, 106] width 276 height 62
drag, startPoint x: 308, startPoint y: 92, endPoint x: 290, endPoint y: 82, distance: 20.8
click at [308, 88] on div "Nosaki dotajiem vārdiem sastāvu ( Kopā 5 punkti, 1p. par katru pareizu atbildi)…" at bounding box center [269, 106] width 276 height 62
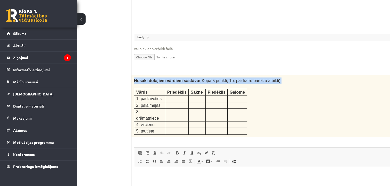
drag, startPoint x: 134, startPoint y: 64, endPoint x: 275, endPoint y: 64, distance: 141.7
click at [275, 75] on div "Nosaki dotajiem vārdiem sastāvu ( Kopā 5 punkti, 1p. par katru pareizu atbildi)…" at bounding box center [269, 106] width 276 height 62
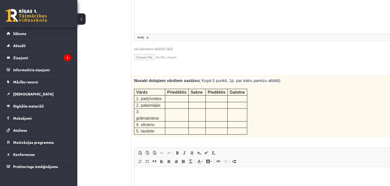
click at [136, 54] on div "**********" at bounding box center [269, 5] width 276 height 129
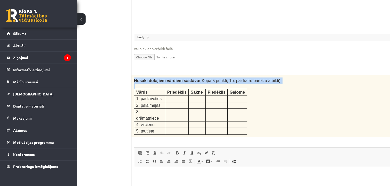
drag, startPoint x: 134, startPoint y: 67, endPoint x: 251, endPoint y: 103, distance: 122.6
click at [251, 103] on div "Nosaki dotajiem vārdiem sastāvu ( Kopā 5 punkti, 1p. par katru pareizu atbildi)…" at bounding box center [269, 106] width 276 height 62
copy div "Nosaki dotajiem vārdiem sastāvu ( Kopā 5 punkti, 1p. par katru pareizu atbildi)."
click at [305, 78] on p "Nosaki dotajiem vārdiem sastāvu ( Kopā 5 punkti, 1p. par katru pareizu atbildi)." at bounding box center [256, 81] width 245 height 6
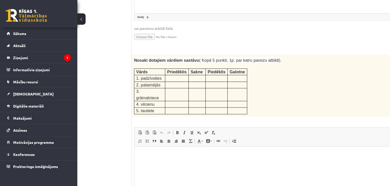
scroll to position [666, 24]
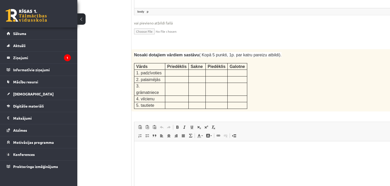
click at [158, 144] on html at bounding box center [269, 149] width 271 height 16
click at [154, 149] on p "**" at bounding box center [262, 148] width 247 height 5
click at [162, 166] on p "*********" at bounding box center [260, 166] width 243 height 5
click at [162, 158] on p "*****" at bounding box center [260, 157] width 243 height 5
click at [163, 161] on body "**********" at bounding box center [269, 179] width 260 height 66
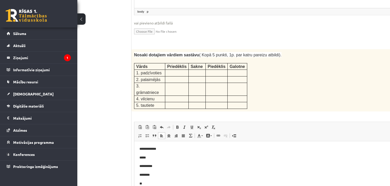
click at [163, 157] on p "*****" at bounding box center [260, 157] width 243 height 5
drag, startPoint x: 142, startPoint y: 148, endPoint x: 158, endPoint y: 173, distance: 29.5
click at [158, 173] on body "**********" at bounding box center [269, 179] width 260 height 66
click at [160, 153] on span "Copy" at bounding box center [162, 152] width 16 height 7
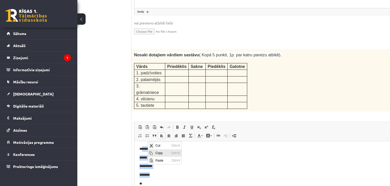
copy body "**********"
click at [194, 159] on p "**" at bounding box center [260, 158] width 243 height 5
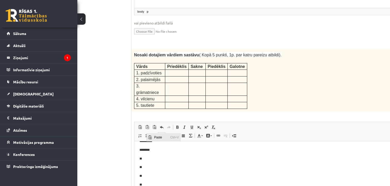
click at [156, 138] on span "Paste" at bounding box center [161, 136] width 16 height 7
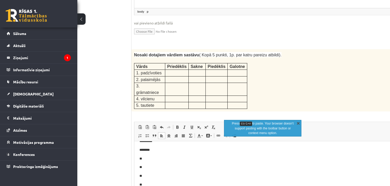
click at [298, 121] on link "X" at bounding box center [298, 123] width 5 height 5
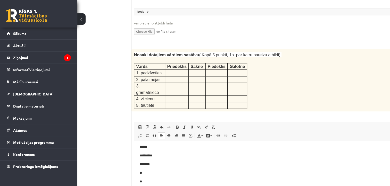
click at [160, 163] on body "**********" at bounding box center [269, 142] width 260 height 101
click at [142, 150] on p "**" at bounding box center [260, 149] width 243 height 5
click at [139, 165] on html "**********" at bounding box center [269, 170] width 271 height 111
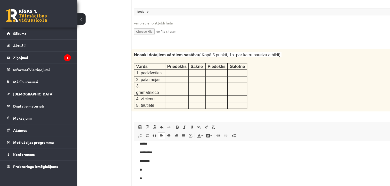
scroll to position [60, 0]
click at [142, 167] on p "**" at bounding box center [260, 167] width 243 height 5
click at [149, 147] on span "Paste" at bounding box center [157, 147] width 16 height 7
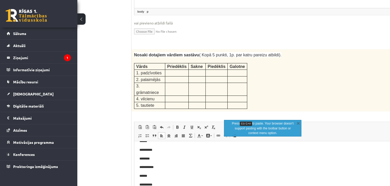
scroll to position [63, 0]
click at [139, 163] on html "**********" at bounding box center [269, 147] width 271 height 137
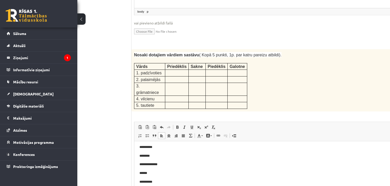
click at [139, 163] on html "**********" at bounding box center [269, 147] width 271 height 137
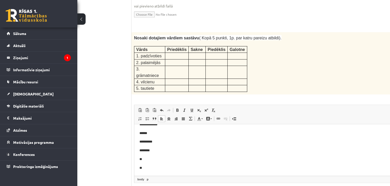
scroll to position [692, 24]
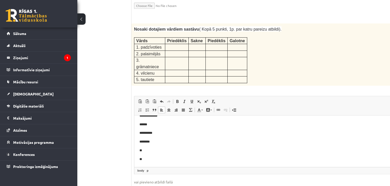
click at [146, 151] on p "**" at bounding box center [260, 150] width 243 height 5
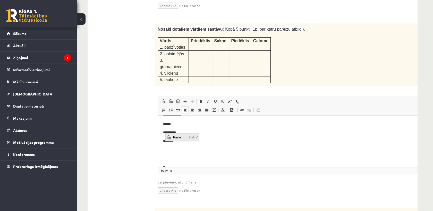
scroll to position [0, 7]
click at [169, 144] on body "**********" at bounding box center [293, 90] width 260 height 144
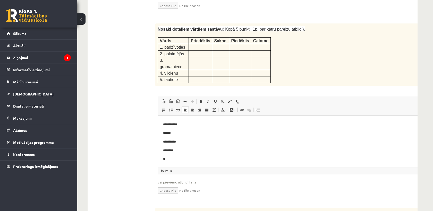
click at [162, 124] on html "**********" at bounding box center [293, 76] width 271 height 181
click at [170, 159] on p "**" at bounding box center [284, 158] width 242 height 5
click at [166, 130] on p "**" at bounding box center [284, 129] width 242 height 5
click at [162, 138] on html "**********" at bounding box center [293, 60] width 271 height 224
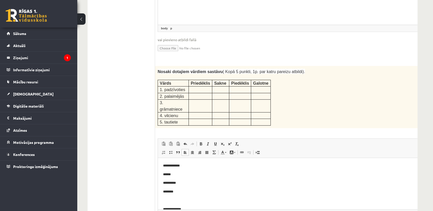
scroll to position [663, 0]
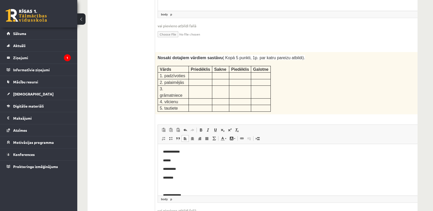
click at [187, 159] on p "******" at bounding box center [284, 160] width 242 height 5
click at [209, 167] on p "**********" at bounding box center [284, 168] width 242 height 5
click at [187, 179] on p "********" at bounding box center [284, 177] width 242 height 5
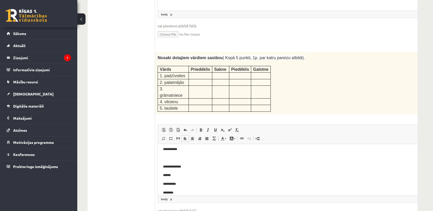
click at [184, 174] on p "******" at bounding box center [284, 175] width 242 height 5
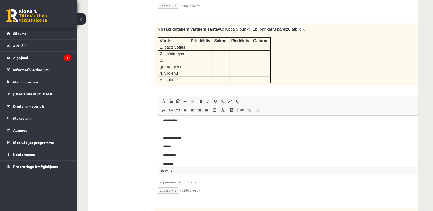
click at [192, 137] on p "**********" at bounding box center [284, 138] width 242 height 5
drag, startPoint x: 204, startPoint y: 146, endPoint x: 199, endPoint y: 144, distance: 5.5
click at [204, 146] on p "******" at bounding box center [284, 146] width 242 height 5
click at [188, 154] on p "**********" at bounding box center [284, 155] width 242 height 5
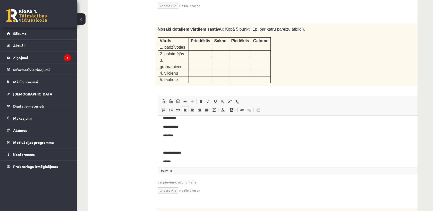
click at [179, 136] on p "********" at bounding box center [284, 135] width 242 height 5
click at [176, 134] on p "**********" at bounding box center [284, 135] width 242 height 5
click at [177, 137] on p "**********" at bounding box center [284, 135] width 242 height 5
click at [194, 125] on p "**********" at bounding box center [284, 124] width 242 height 5
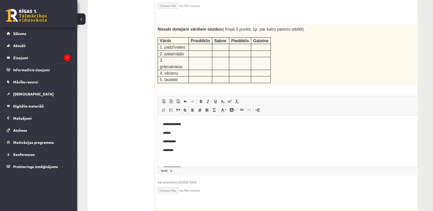
click at [176, 134] on p "******" at bounding box center [284, 132] width 242 height 5
click at [186, 125] on p "**********" at bounding box center [284, 124] width 242 height 5
click at [185, 135] on p "******" at bounding box center [284, 132] width 242 height 5
click at [182, 137] on body "**********" at bounding box center [293, 142] width 260 height 214
click at [213, 150] on p "********" at bounding box center [284, 150] width 242 height 5
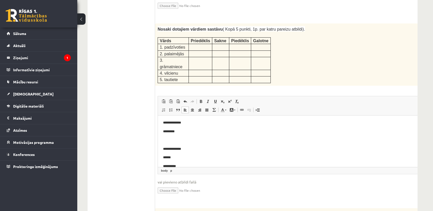
scroll to position [114, 0]
click at [198, 144] on body "**********" at bounding box center [293, 113] width 260 height 214
click at [199, 139] on p "**********" at bounding box center [284, 139] width 242 height 5
click at [194, 149] on p "******" at bounding box center [284, 147] width 242 height 5
drag, startPoint x: 193, startPoint y: 157, endPoint x: 191, endPoint y: 154, distance: 3.1
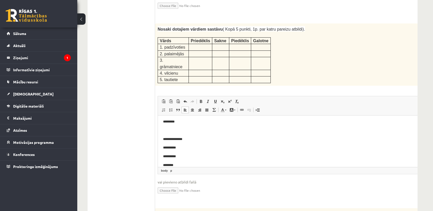
click at [192, 157] on p "**********" at bounding box center [284, 156] width 242 height 5
click at [183, 162] on body "**********" at bounding box center [293, 113] width 260 height 214
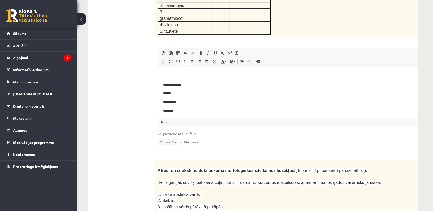
scroll to position [749, 0]
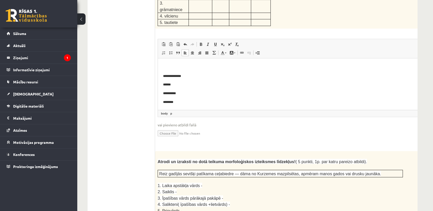
click at [185, 76] on p "**********" at bounding box center [284, 75] width 242 height 5
drag, startPoint x: 301, startPoint y: 113, endPoint x: 186, endPoint y: 81, distance: 119.6
click at [210, 85] on p "******" at bounding box center [284, 84] width 242 height 5
click at [211, 94] on p "**********" at bounding box center [284, 93] width 242 height 5
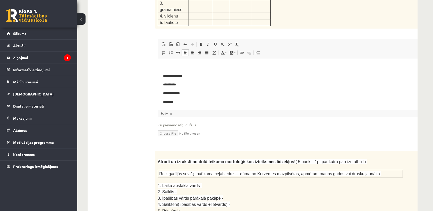
click at [195, 104] on p "********" at bounding box center [284, 101] width 242 height 5
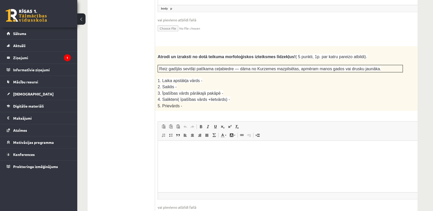
scroll to position [864, 0]
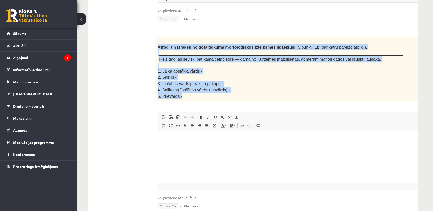
drag, startPoint x: 158, startPoint y: 20, endPoint x: 310, endPoint y: 67, distance: 159.0
click at [310, 67] on div "Atrodi un izraksti no dotā teikuma morfoloģiskos izteiksmes līdzekļus! ( 5 punk…" at bounding box center [293, 69] width 276 height 65
copy div "Atrodi un izraksti no dotā teikuma morfoloģiskos izteiksmes līdzekļus! ( 5 punk…"
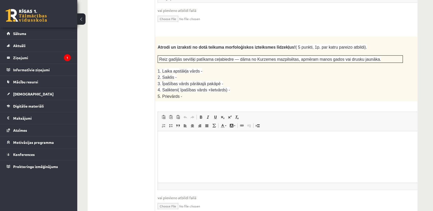
click at [98, 42] on ul "1. uzdevums 2. uzdevums 3. uzdevums" at bounding box center [121, 158] width 70 height 1708
click at [212, 147] on html at bounding box center [293, 139] width 271 height 16
click at [203, 136] on html "** ** ** ** **" at bounding box center [293, 156] width 271 height 50
click at [240, 147] on p "**" at bounding box center [286, 147] width 247 height 5
click at [199, 155] on p "**" at bounding box center [286, 156] width 247 height 5
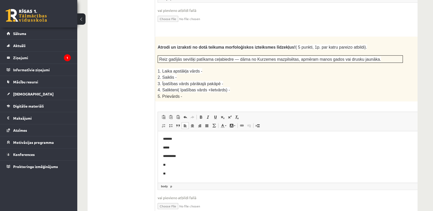
click at [199, 168] on body "**********" at bounding box center [293, 157] width 260 height 40
click at [173, 162] on body "**********" at bounding box center [293, 157] width 260 height 40
click at [209, 183] on span "◢ Elements path body p" at bounding box center [293, 186] width 271 height 7
click at [197, 173] on p "**" at bounding box center [286, 173] width 247 height 5
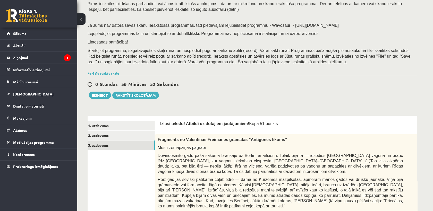
scroll to position [0, 0]
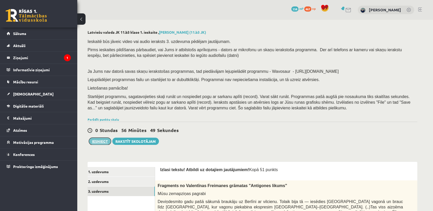
click at [107, 143] on button "Iesniegt" at bounding box center [100, 141] width 22 height 7
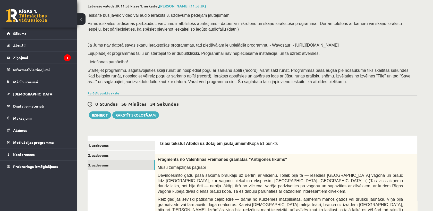
scroll to position [57, 0]
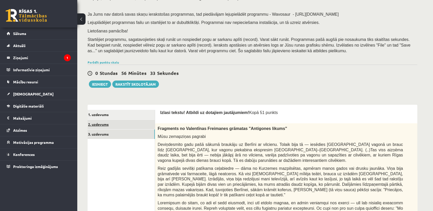
click at [128, 126] on link "2. uzdevums" at bounding box center [120, 125] width 69 height 10
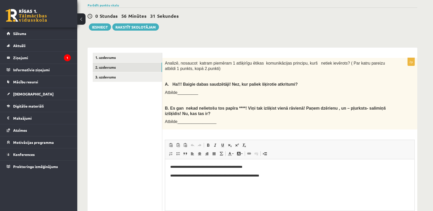
scroll to position [0, 0]
click at [119, 56] on link "1. uzdevums" at bounding box center [127, 58] width 69 height 10
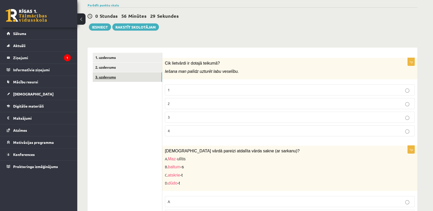
click at [114, 79] on link "3. uzdevums" at bounding box center [127, 77] width 69 height 10
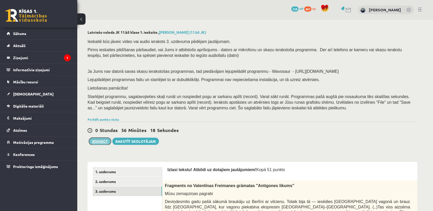
click at [99, 139] on button "Iesniegt" at bounding box center [100, 141] width 22 height 7
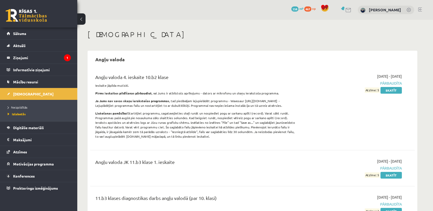
click at [157, 163] on div "Angļu valoda JK 11.b3 klase 1. ieskaite" at bounding box center [196, 164] width 202 height 10
